Goal: Task Accomplishment & Management: Complete application form

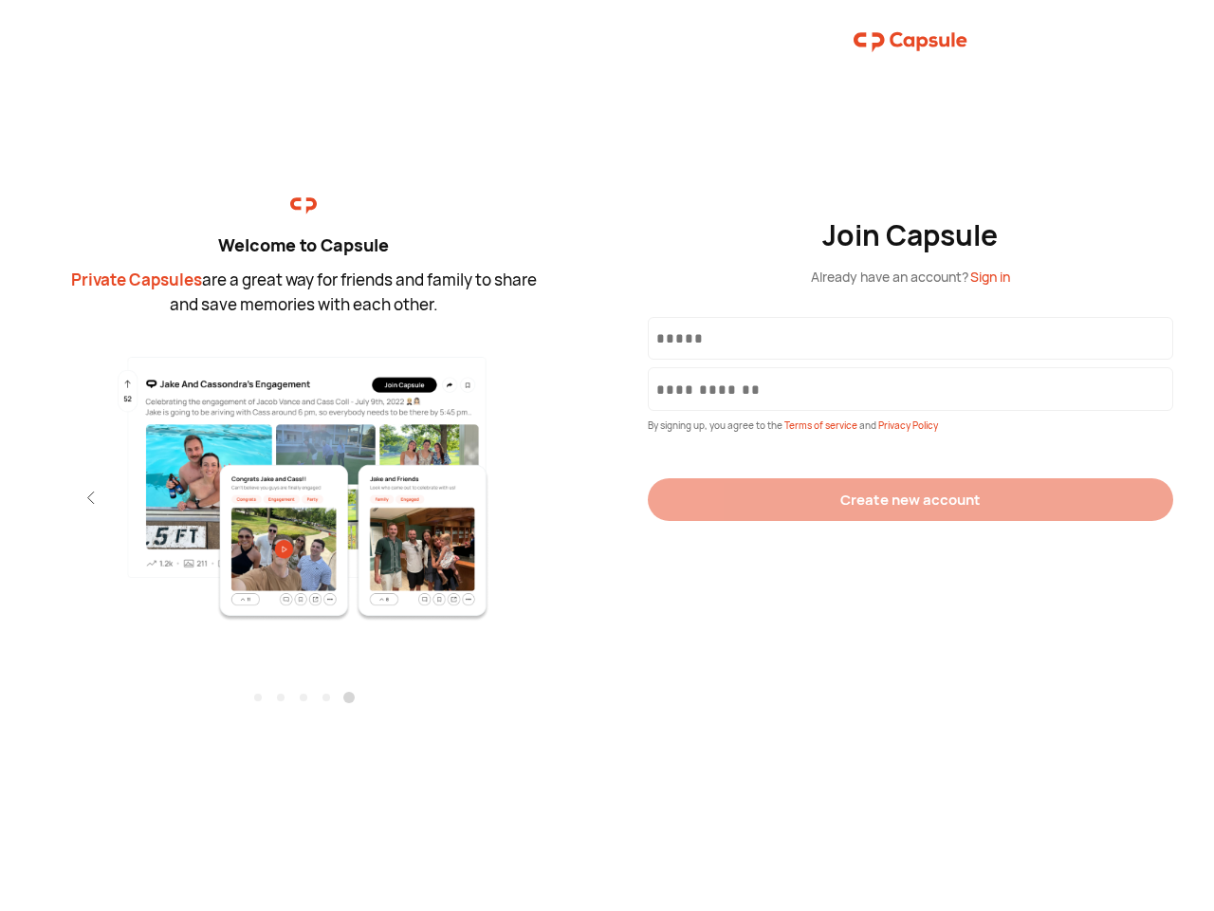
click at [607, 455] on div "Join Capsule Already have an account? Sign in By signing up, you agree to the T…" at bounding box center [910, 455] width 607 height 911
click at [304, 481] on img at bounding box center [304, 487] width 415 height 267
click at [0, 497] on div "Welcome to Capsule Private Capsules are a great way for friends and family to s…" at bounding box center [303, 455] width 607 height 911
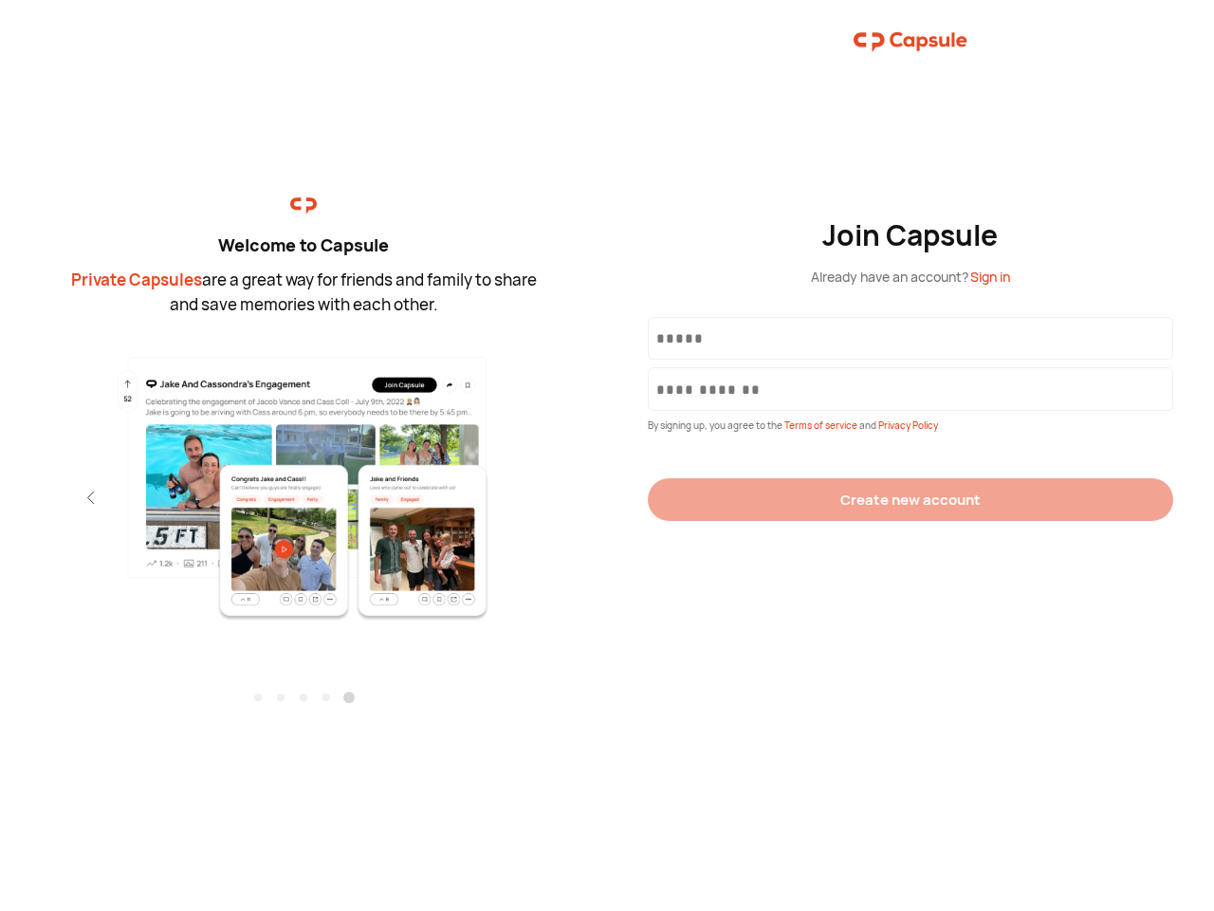
click at [0, 497] on div "Welcome to Capsule Private Capsules are a great way for friends and family to s…" at bounding box center [303, 455] width 607 height 911
click at [57, 497] on div "Welcome to Capsule Private Capsules are a great way for friends and family to s…" at bounding box center [303, 455] width 607 height 911
